Goal: Task Accomplishment & Management: Manage account settings

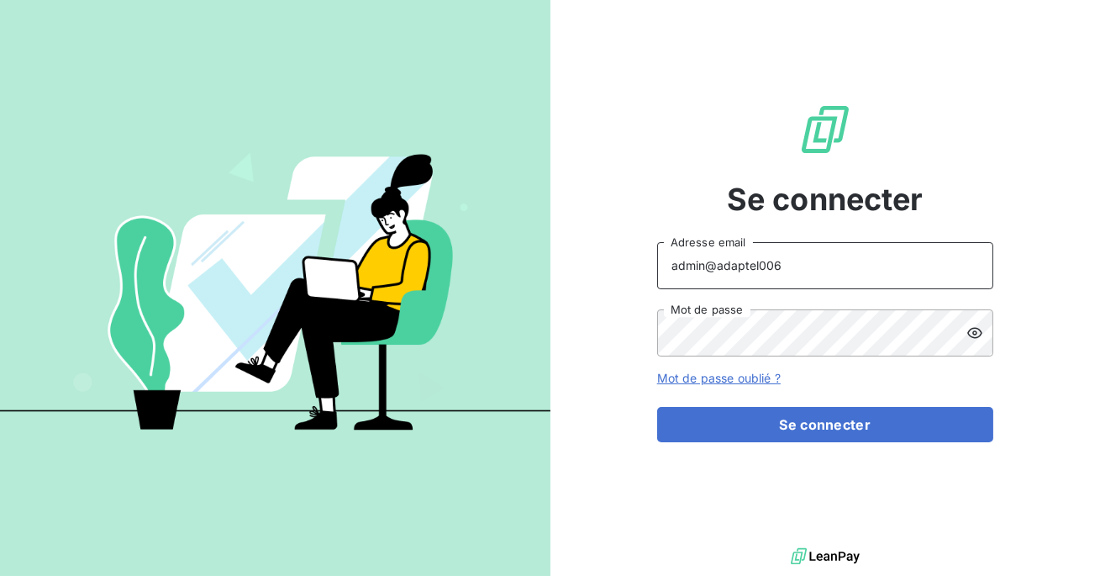
click at [803, 266] on input "admin@adaptel006" at bounding box center [825, 265] width 336 height 47
type input "admin@adaptelhotellerie"
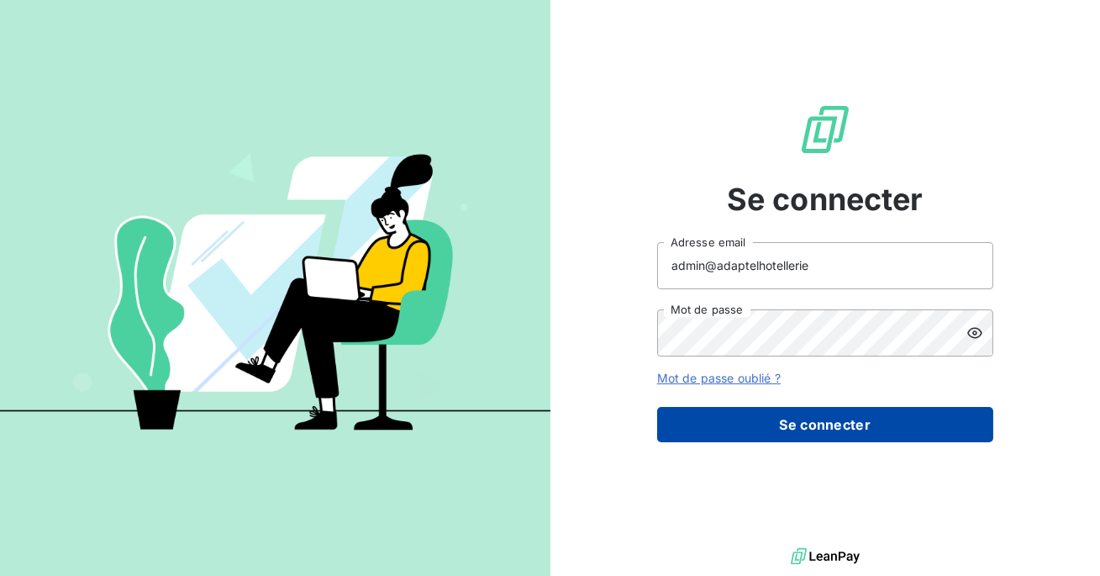
click at [810, 413] on button "Se connecter" at bounding box center [825, 424] width 336 height 35
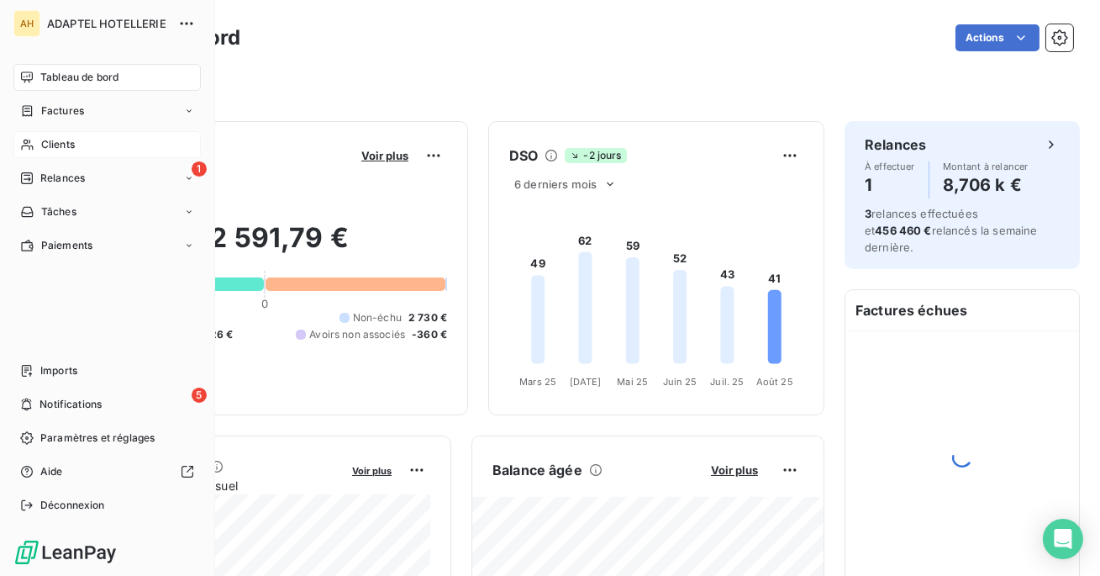
click at [65, 132] on div "Clients" at bounding box center [106, 144] width 187 height 27
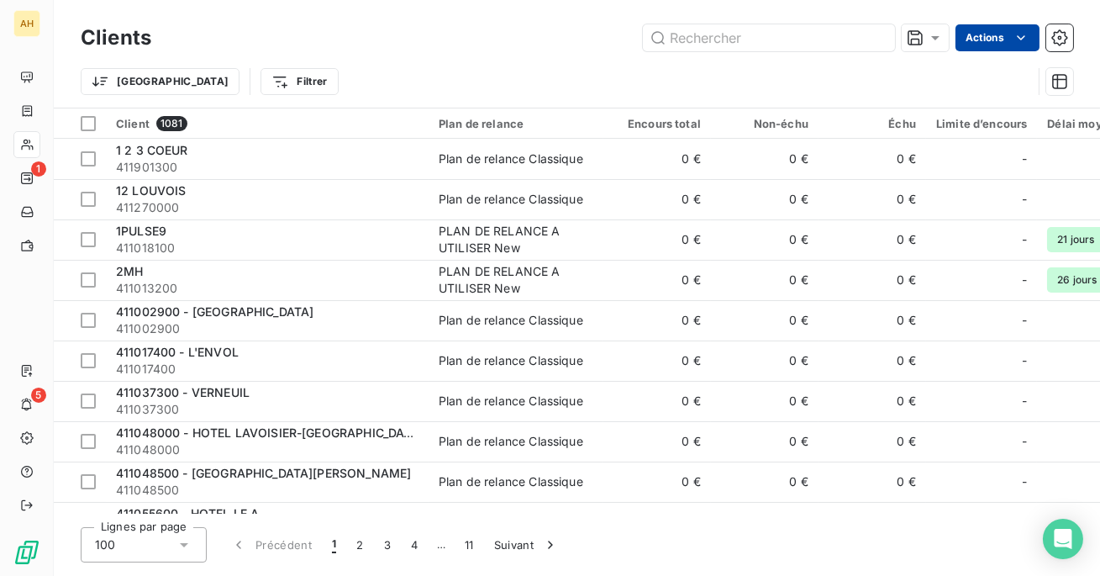
click at [987, 39] on html "AH 1 5 Clients Actions Trier Filtrer Client 1081 Plan de relance Encours total …" at bounding box center [550, 288] width 1100 height 576
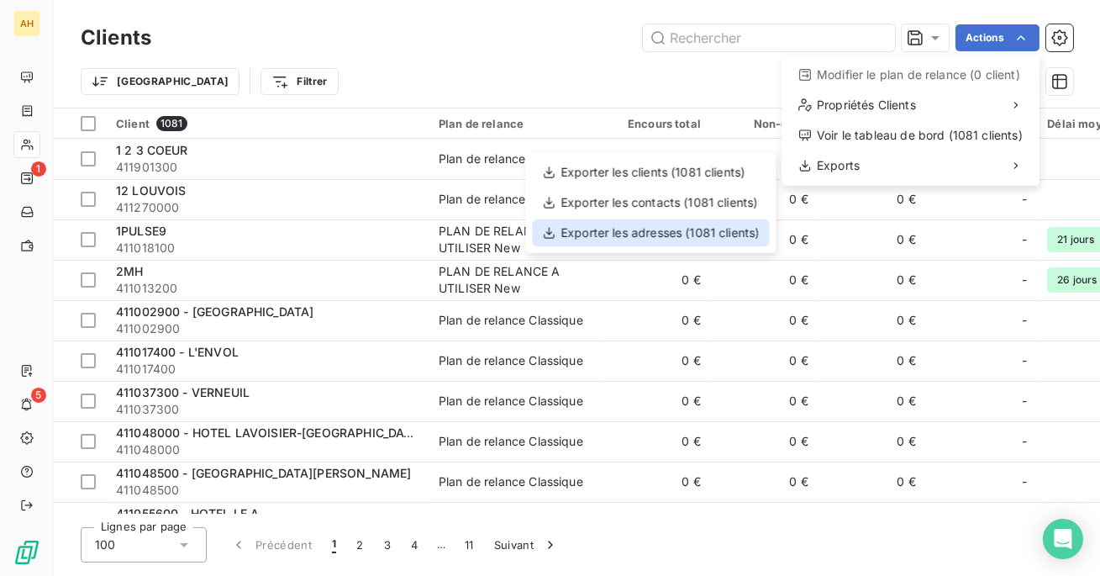
click at [694, 231] on div "Exporter les adresses (1081 clients)" at bounding box center [650, 232] width 237 height 27
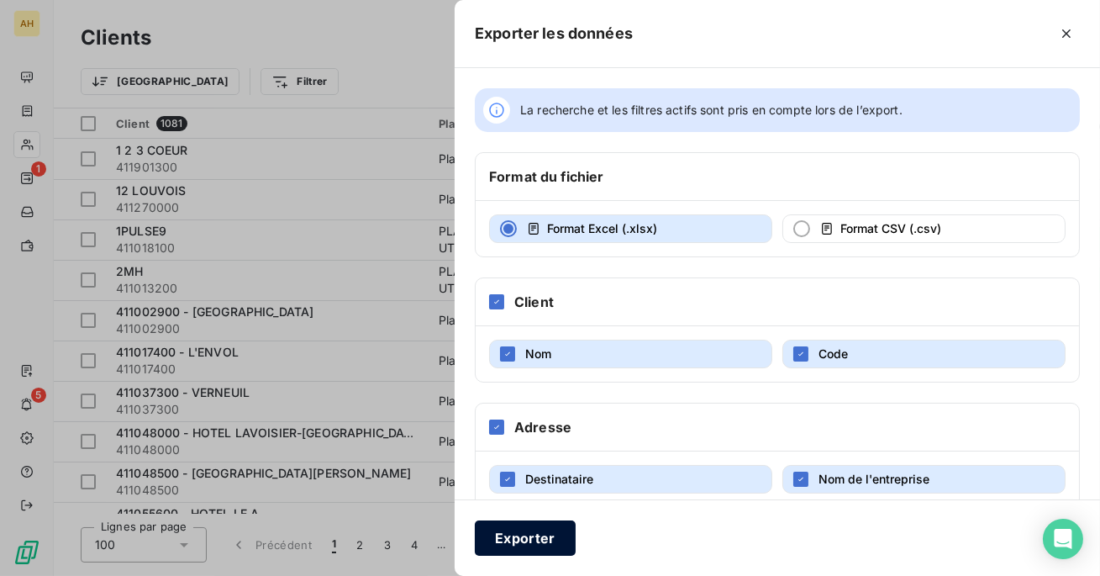
click at [520, 540] on button "Exporter" at bounding box center [525, 537] width 101 height 35
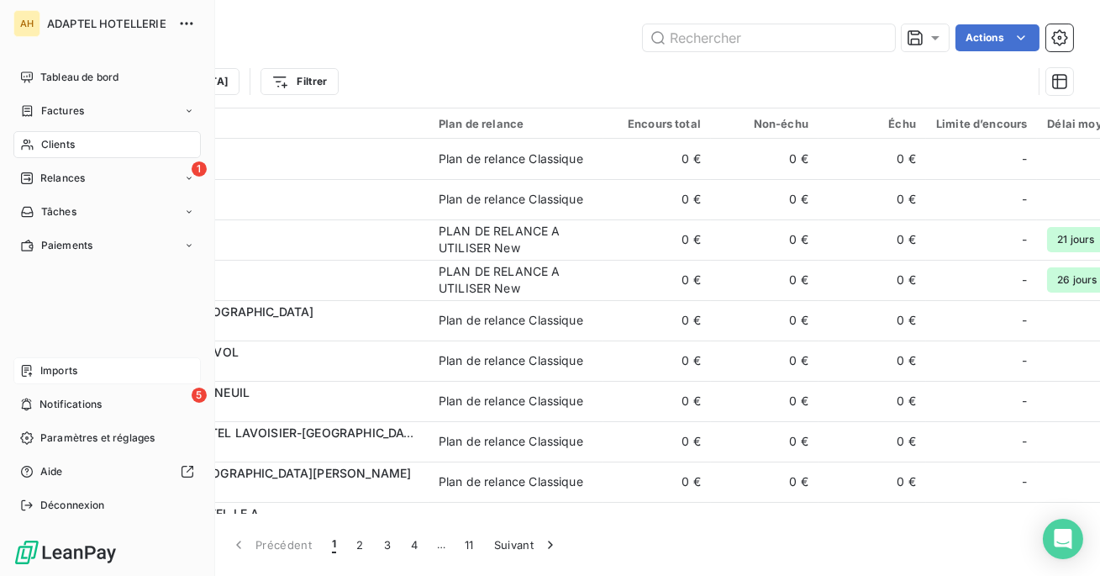
click at [67, 362] on div "Imports" at bounding box center [106, 370] width 187 height 27
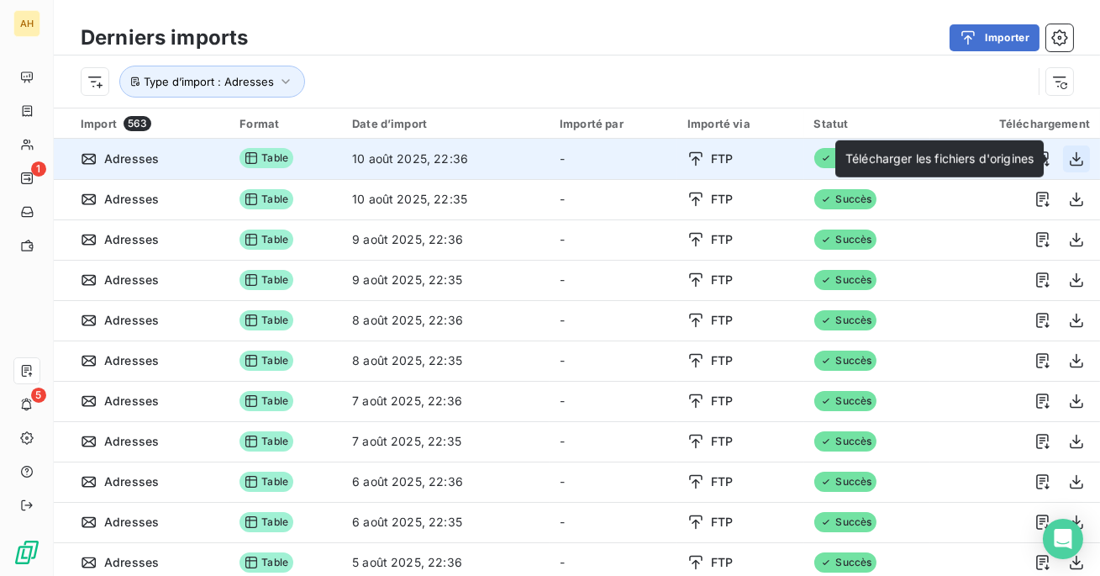
click at [1063, 160] on button "button" at bounding box center [1076, 158] width 27 height 27
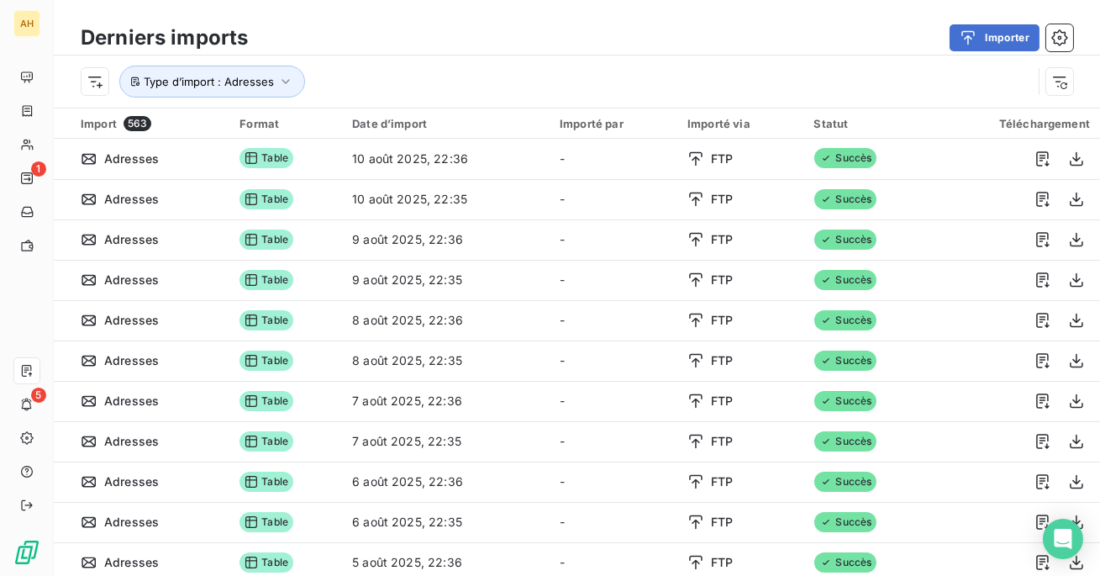
click at [685, 5] on div "Derniers imports Importer Type d’import : Adresses" at bounding box center [577, 54] width 1046 height 108
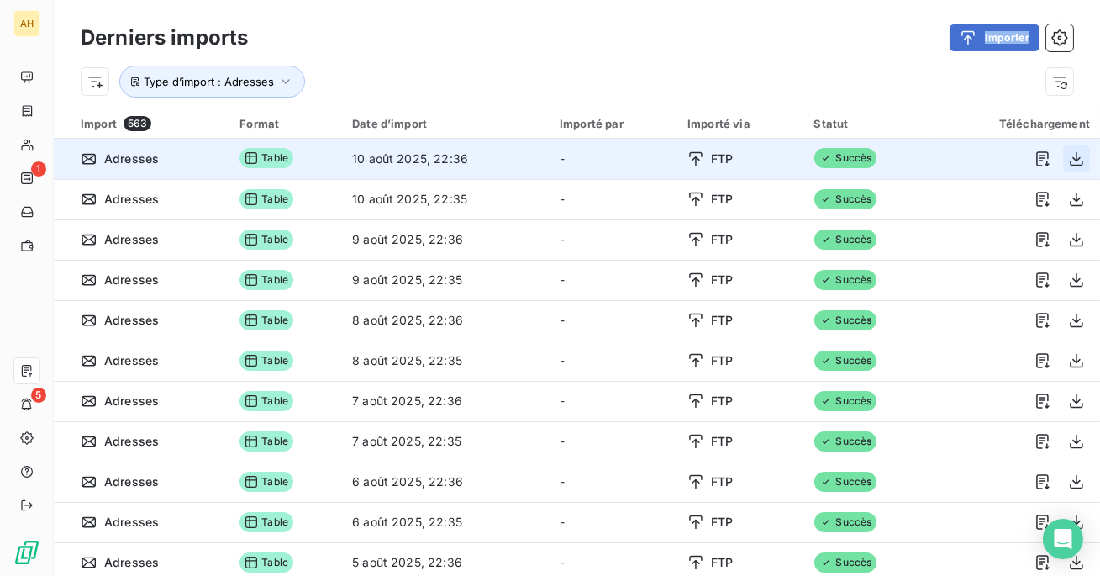
click at [1077, 159] on icon "button" at bounding box center [1076, 158] width 17 height 17
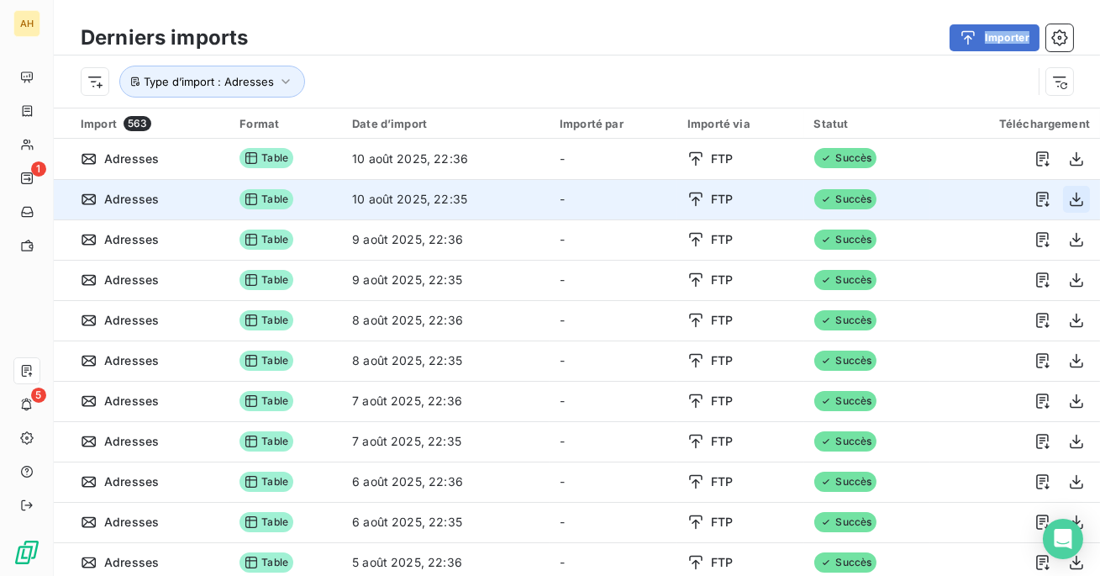
click at [1068, 196] on icon "button" at bounding box center [1076, 199] width 17 height 17
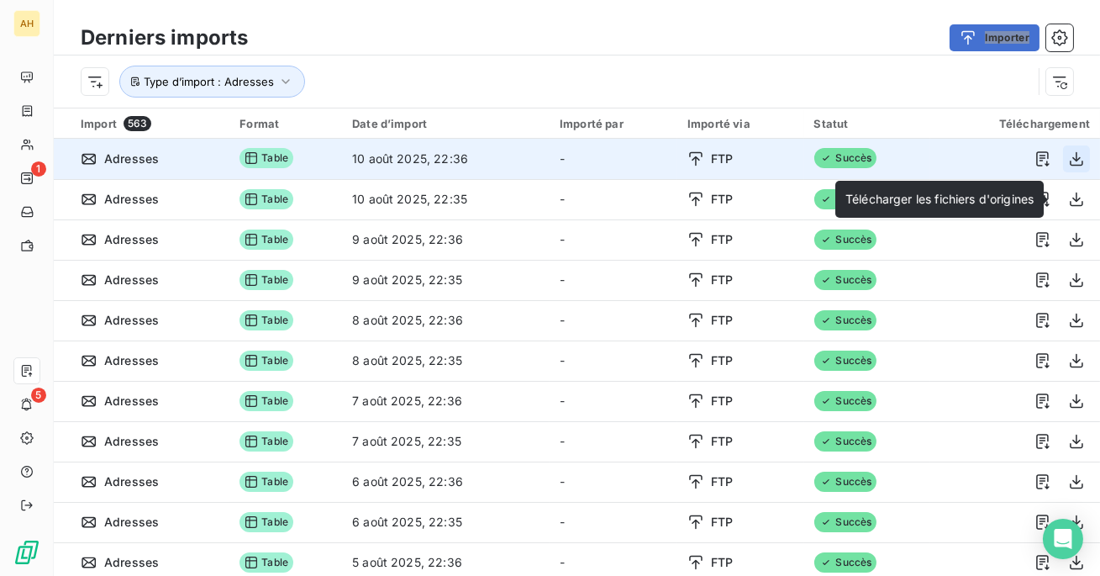
click at [1075, 161] on icon "button" at bounding box center [1076, 158] width 17 height 17
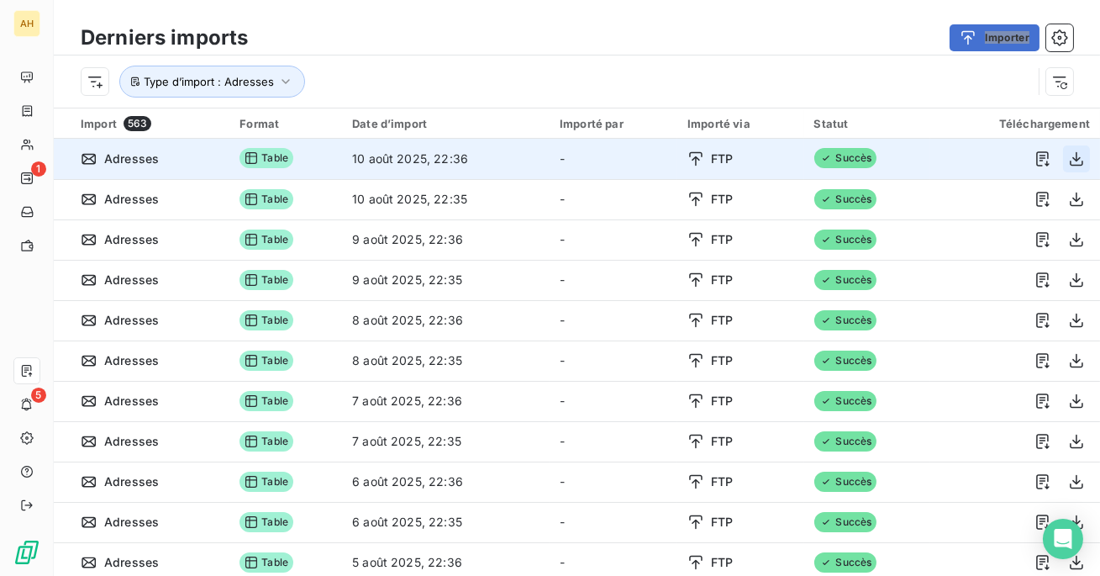
click at [1075, 161] on icon "button" at bounding box center [1076, 158] width 17 height 17
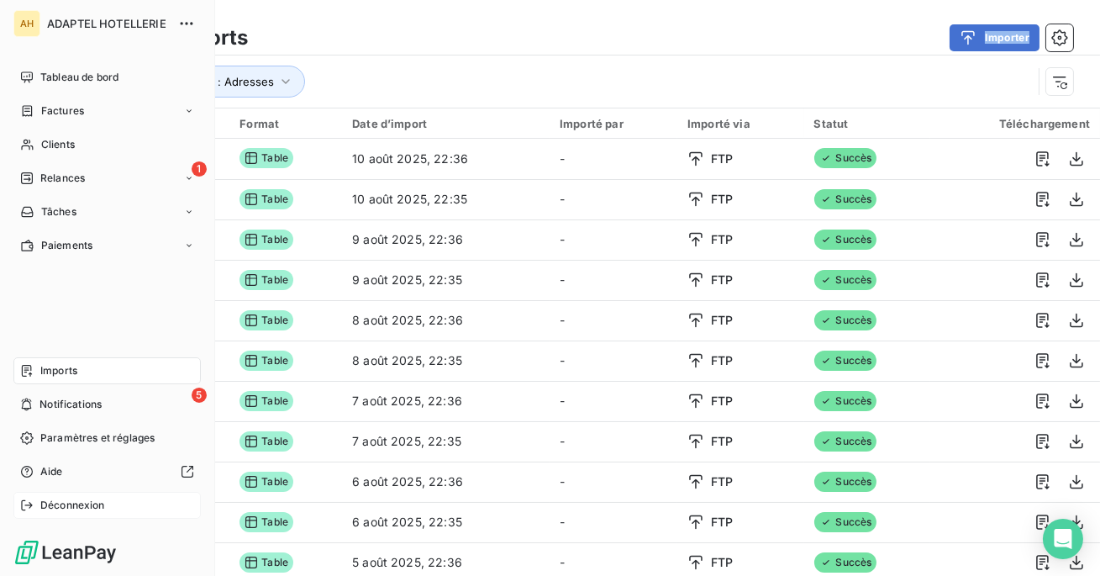
click at [83, 502] on span "Déconnexion" at bounding box center [72, 505] width 65 height 15
